Goal: Task Accomplishment & Management: Manage account settings

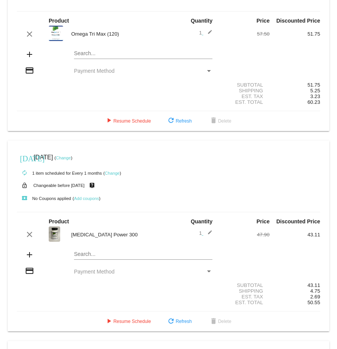
scroll to position [77, 0]
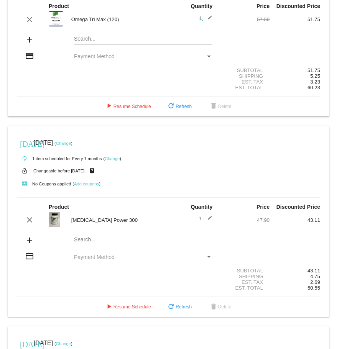
click at [206, 57] on div "Payment Method" at bounding box center [209, 56] width 7 height 6
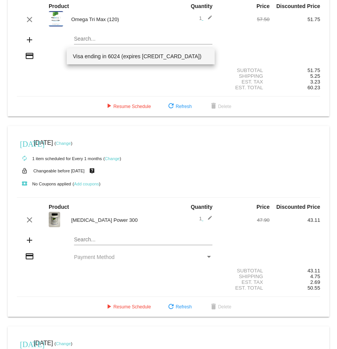
click at [115, 55] on span "Visa ending in 6024 (expires [CREDIT_CARD_DATA])" at bounding box center [141, 56] width 136 height 16
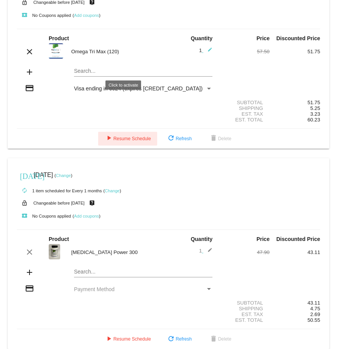
scroll to position [0, 0]
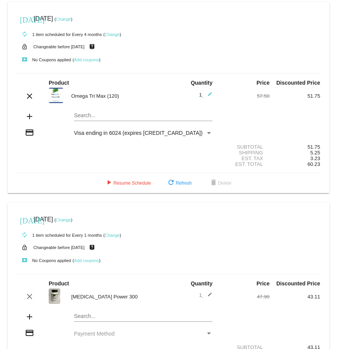
click at [71, 19] on link "Change" at bounding box center [63, 19] width 15 height 5
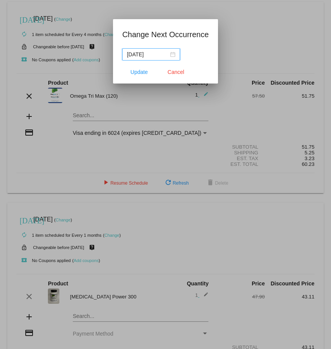
click at [175, 57] on div "[DATE]" at bounding box center [151, 54] width 49 height 8
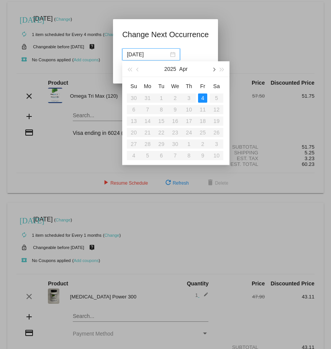
click at [212, 57] on span "button" at bounding box center [214, 70] width 4 height 4
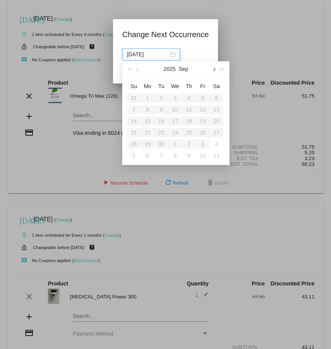
click at [212, 57] on span "button" at bounding box center [214, 70] width 4 height 4
click at [146, 57] on div "6" at bounding box center [147, 109] width 9 height 9
type input "[DATE]"
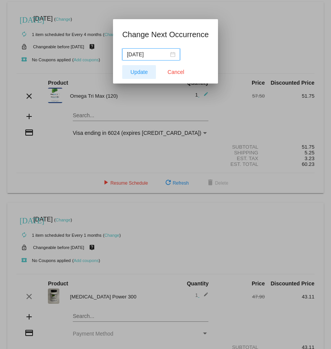
click at [152, 57] on button "Update" at bounding box center [139, 72] width 34 height 14
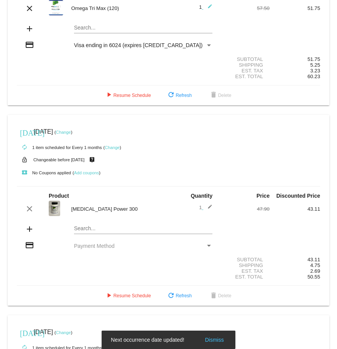
scroll to position [115, 0]
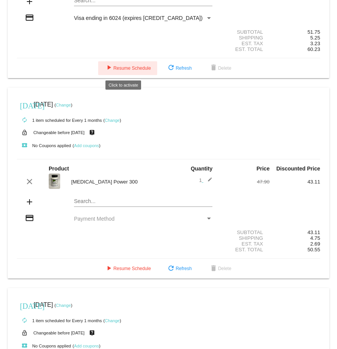
click at [125, 57] on button "play_arrow Resume Schedule" at bounding box center [127, 68] width 59 height 14
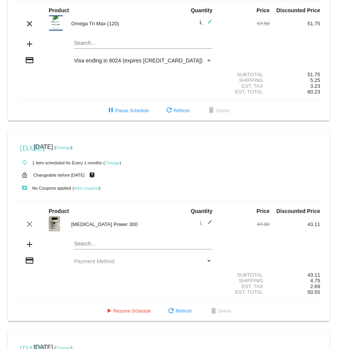
scroll to position [0, 0]
